Goal: Check status: Check status

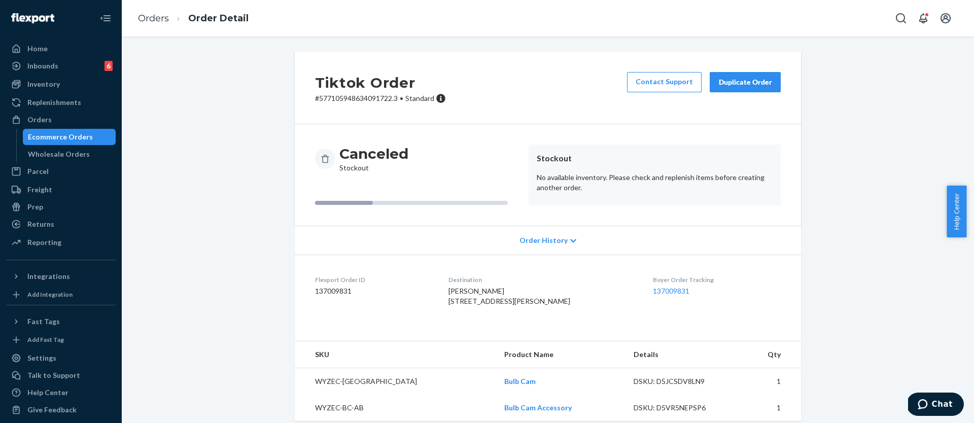
click at [356, 99] on p "# 577105948634091722.3 • Standard" at bounding box center [380, 98] width 131 height 10
click at [315, 102] on p "# 577105948634091722.3 • Standard" at bounding box center [380, 98] width 131 height 10
drag, startPoint x: 315, startPoint y: 100, endPoint x: 388, endPoint y: 98, distance: 73.5
click at [388, 98] on p "# 577105948634091722.3 • Standard" at bounding box center [380, 98] width 131 height 10
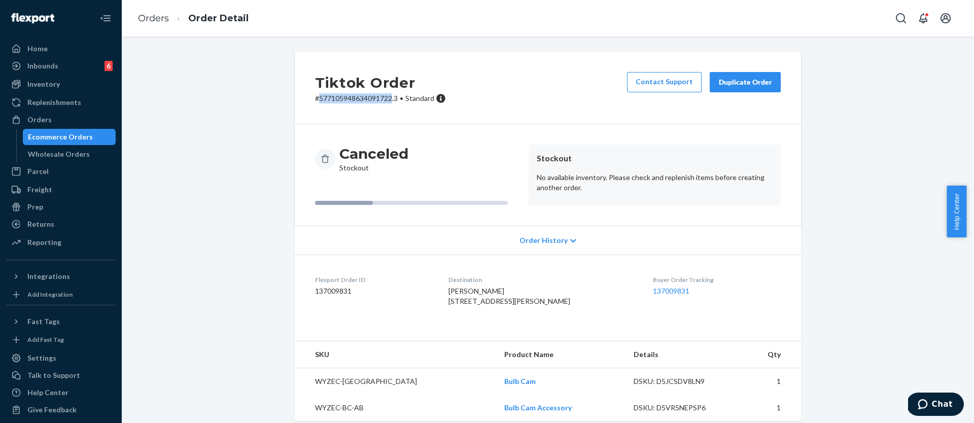
copy p "577105948634091722"
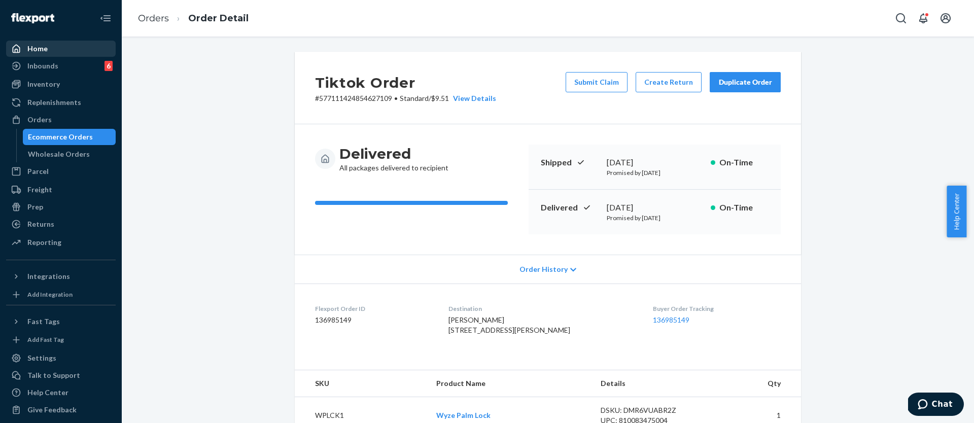
click at [60, 53] on div "Home" at bounding box center [60, 49] width 107 height 14
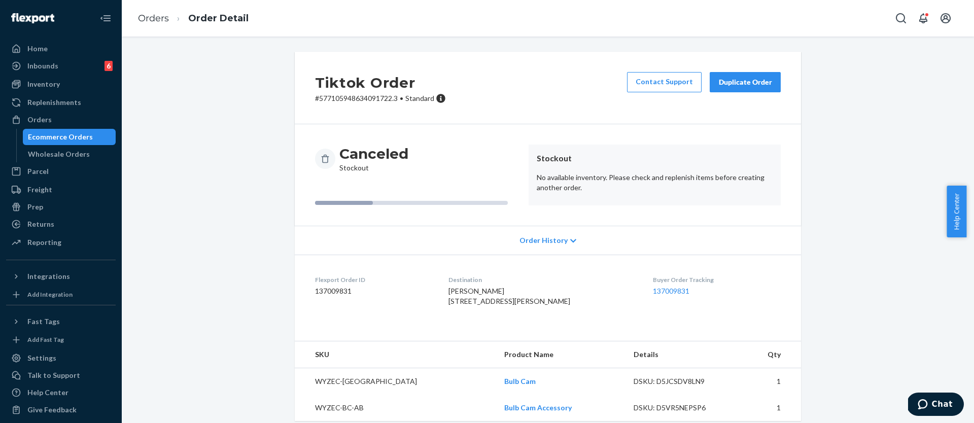
click at [816, 86] on div "Tiktok Order # 577105948634091722.3 • Standard Contact Support Duplicate Order …" at bounding box center [547, 242] width 837 height 381
click at [226, 172] on div "Tiktok Order # 577105948634091722.3 • Standard Contact Support Duplicate Order …" at bounding box center [547, 242] width 837 height 381
click at [827, 220] on div "Tiktok Order # 577105948634091722.3 • Standard Contact Support Duplicate Order …" at bounding box center [547, 242] width 837 height 381
click at [224, 258] on div "Tiktok Order # 577105948634091722.3 • Standard Contact Support Duplicate Order …" at bounding box center [547, 242] width 837 height 381
